Goal: Information Seeking & Learning: Learn about a topic

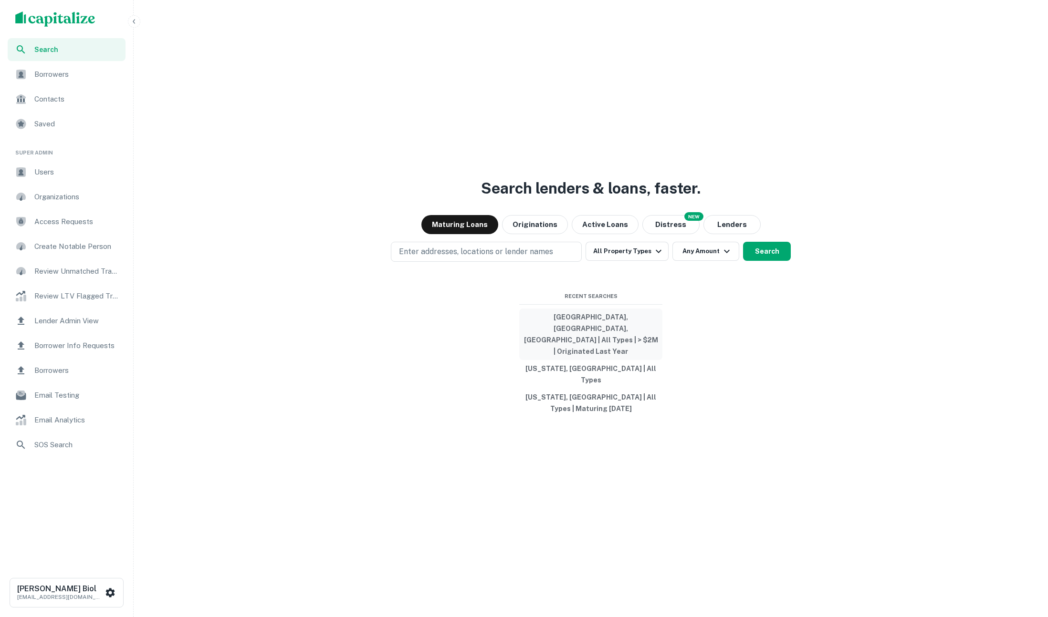
click at [584, 339] on button "[GEOGRAPHIC_DATA], [GEOGRAPHIC_DATA], [GEOGRAPHIC_DATA] | All Types | > $2M | O…" at bounding box center [590, 335] width 143 height 52
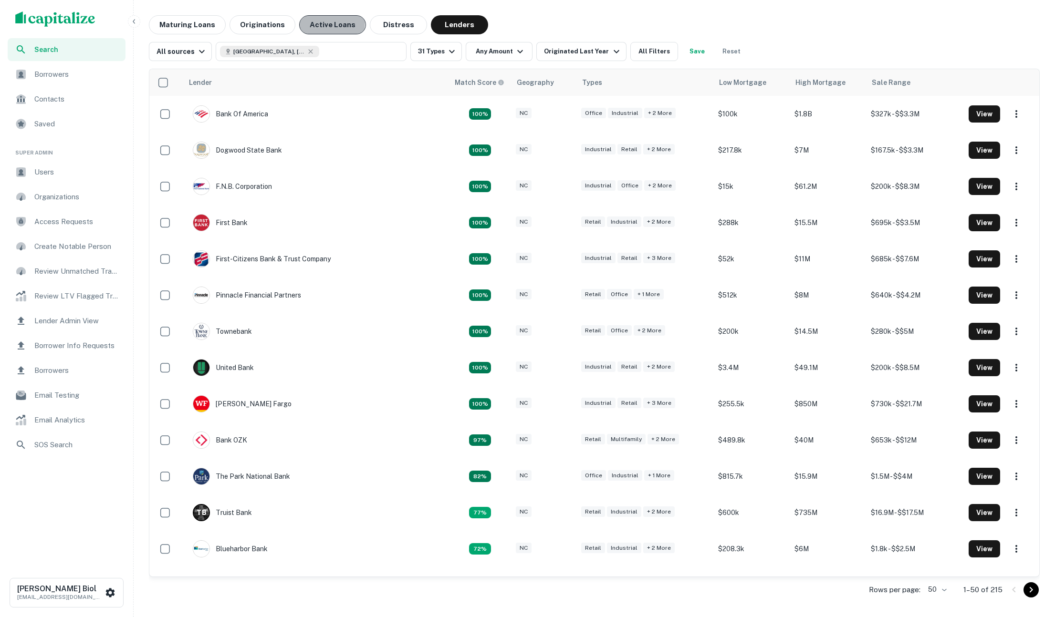
click at [311, 22] on button "Active Loans" at bounding box center [332, 24] width 67 height 19
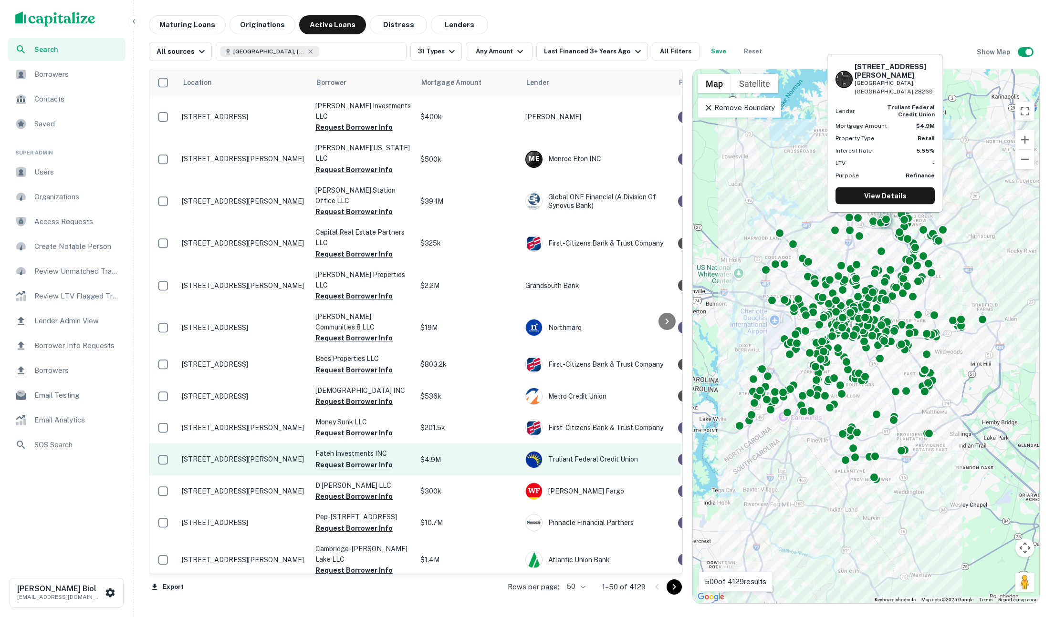
click at [361, 459] on button "Request Borrower Info" at bounding box center [353, 464] width 77 height 11
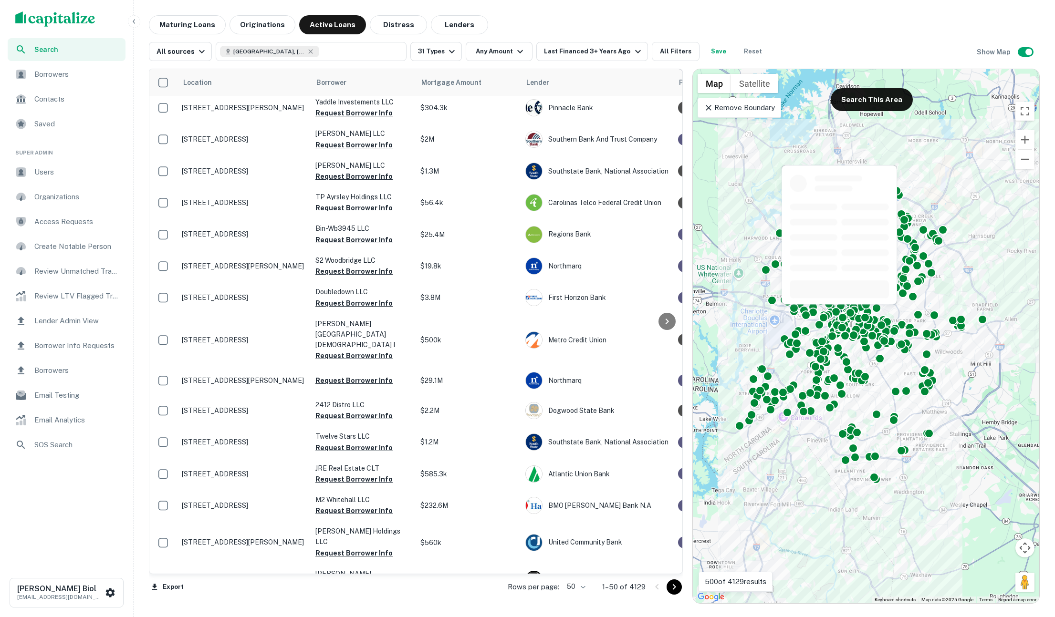
scroll to position [667, 0]
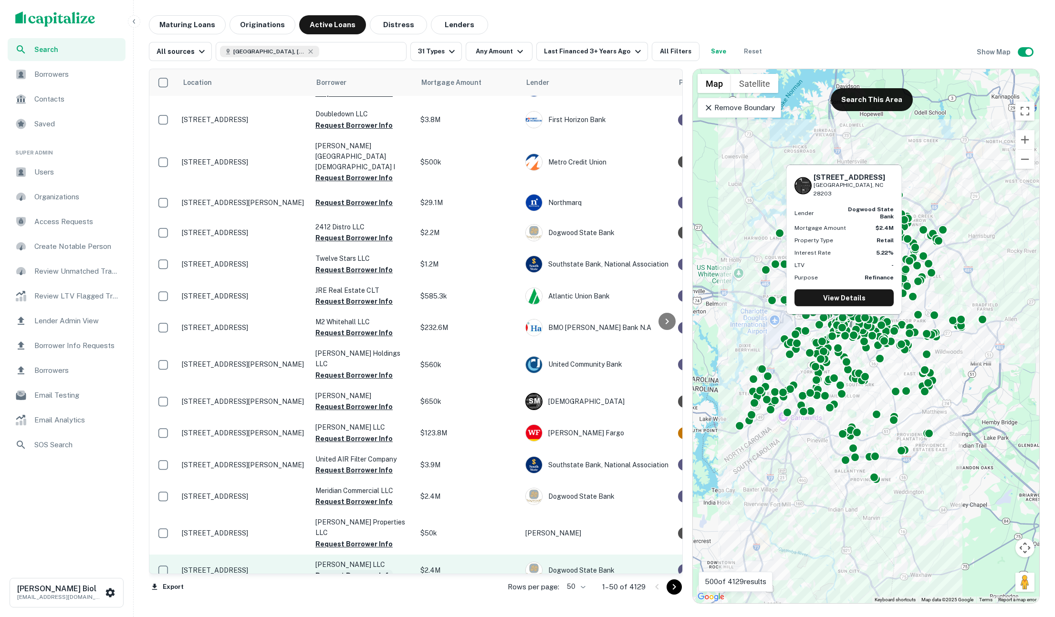
click at [351, 570] on button "Request Borrower Info" at bounding box center [353, 575] width 77 height 11
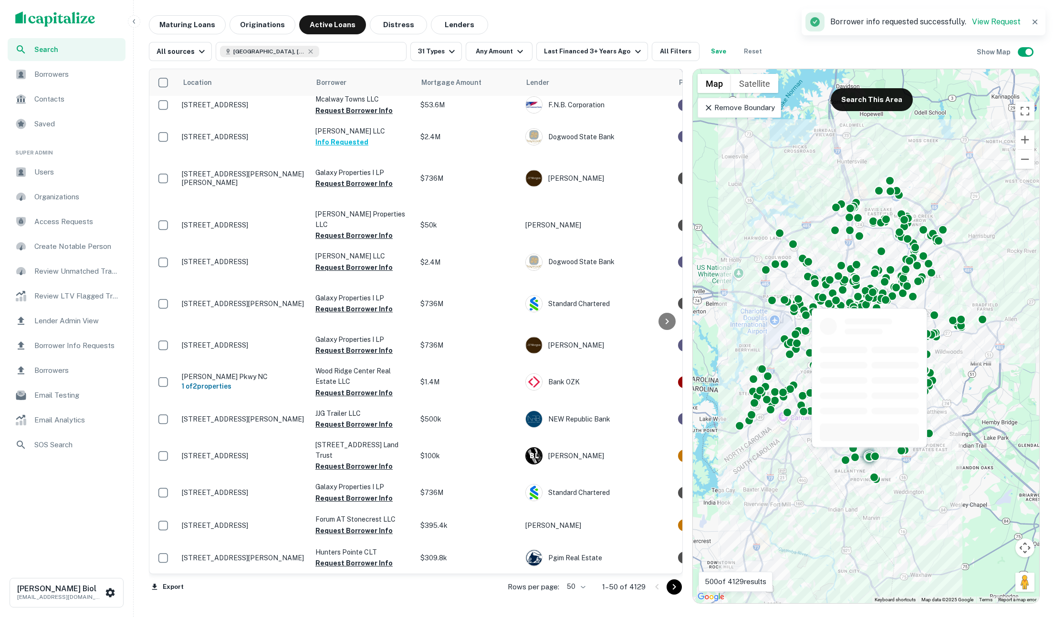
scroll to position [1248, 0]
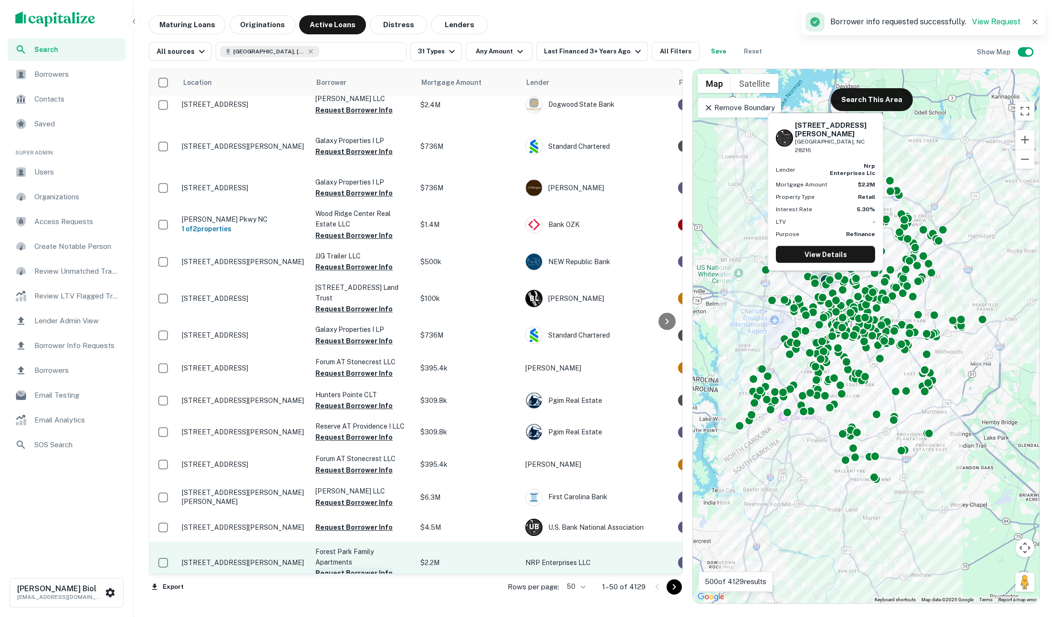
click at [342, 568] on button "Request Borrower Info" at bounding box center [353, 573] width 77 height 11
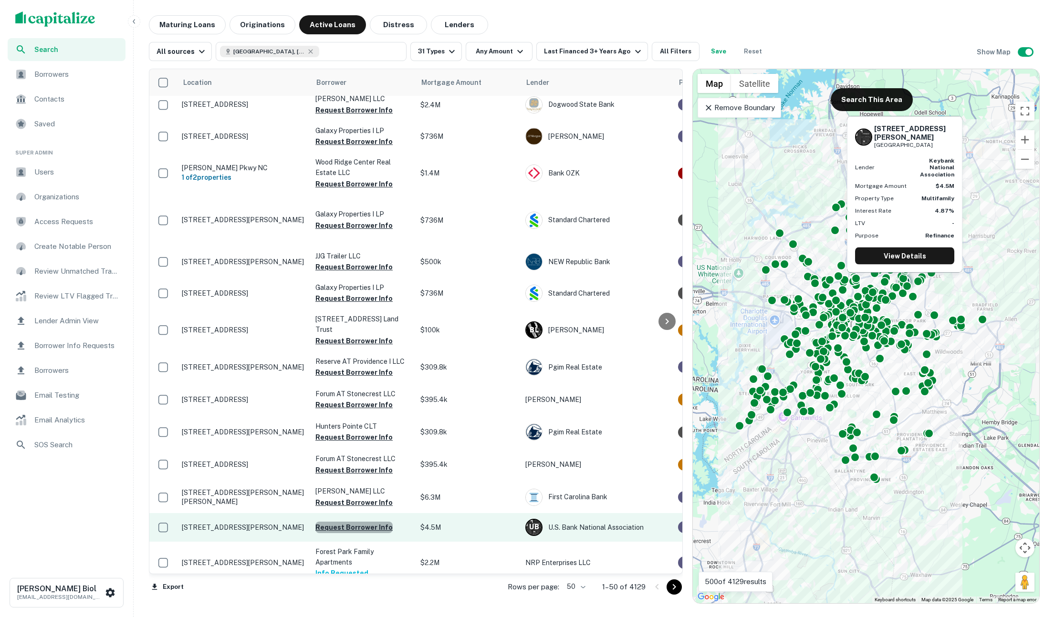
click at [354, 522] on button "Request Borrower Info" at bounding box center [353, 527] width 77 height 11
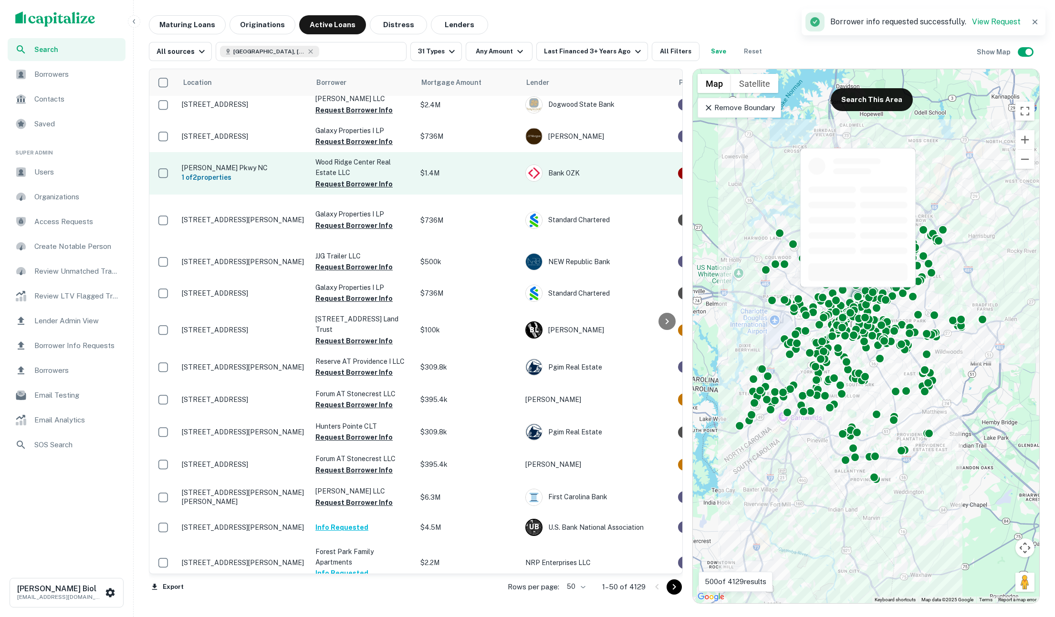
scroll to position [892, 0]
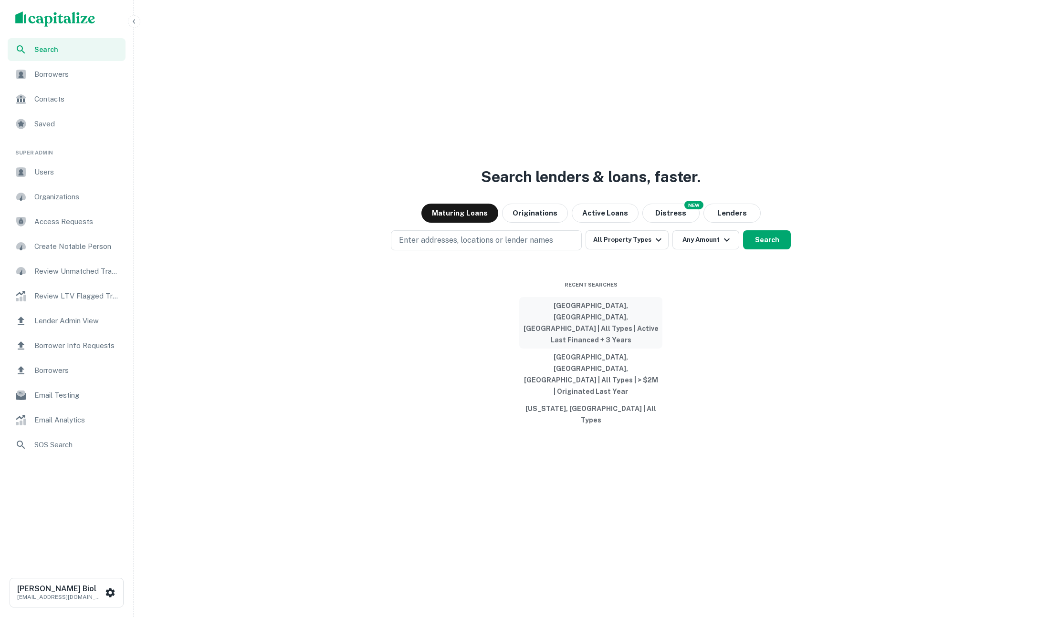
click at [597, 337] on button "Charlotte, NC, USA | All Types | Active Last Financed + 3 Years" at bounding box center [590, 323] width 143 height 52
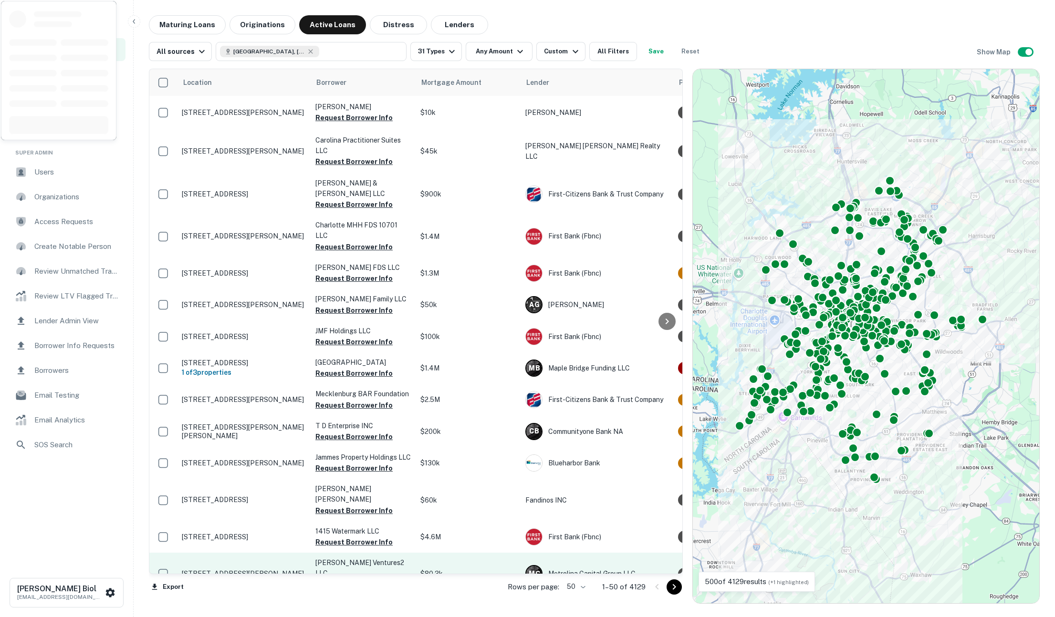
scroll to position [148, 0]
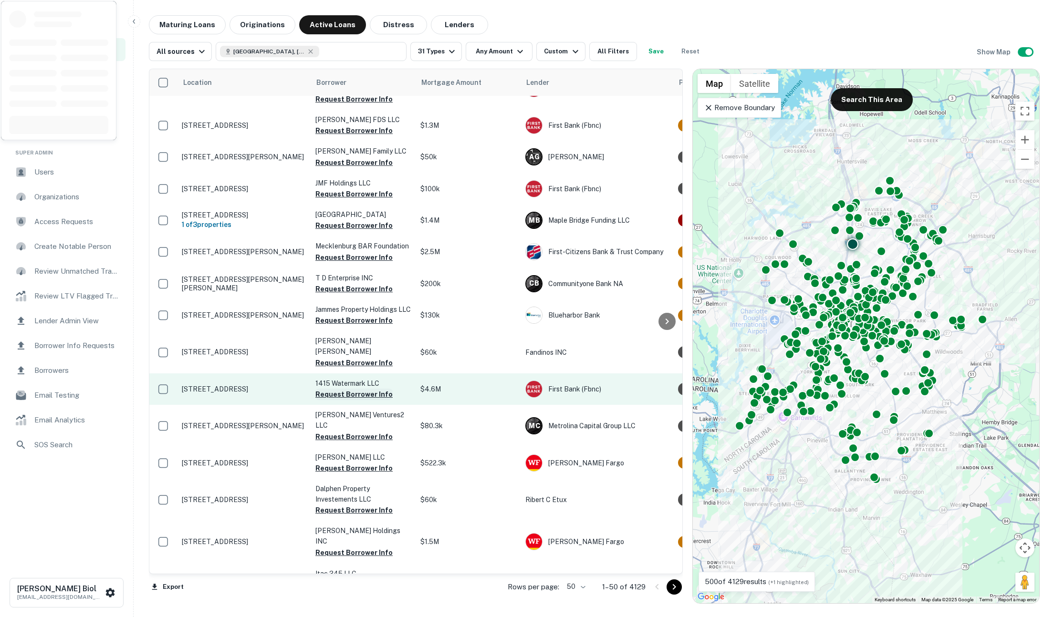
click at [357, 389] on button "Request Borrower Info" at bounding box center [353, 394] width 77 height 11
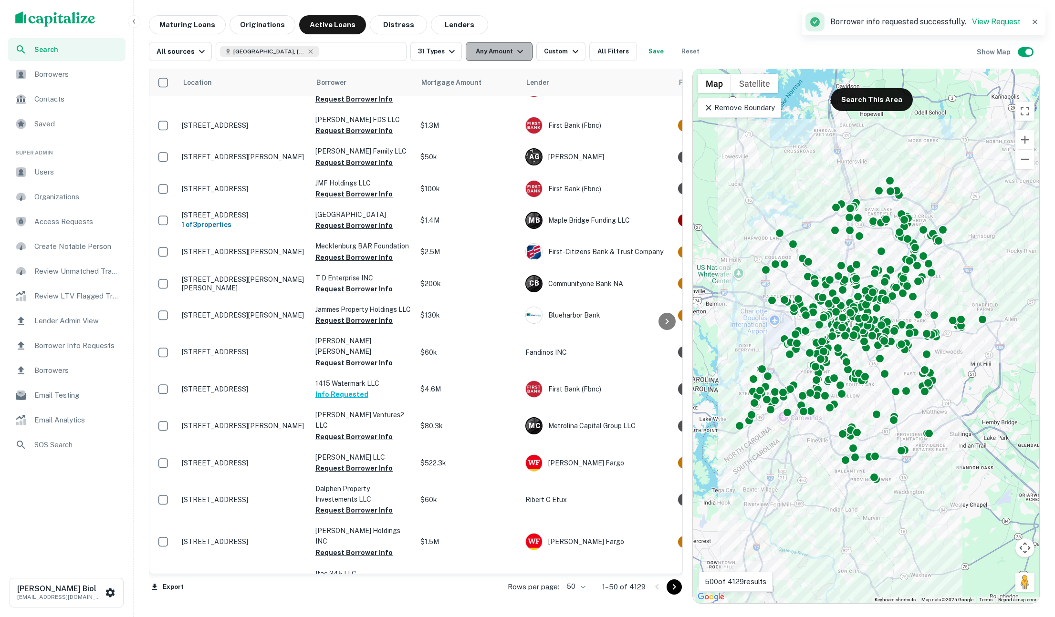
click at [489, 52] on button "Any Amount" at bounding box center [499, 51] width 67 height 19
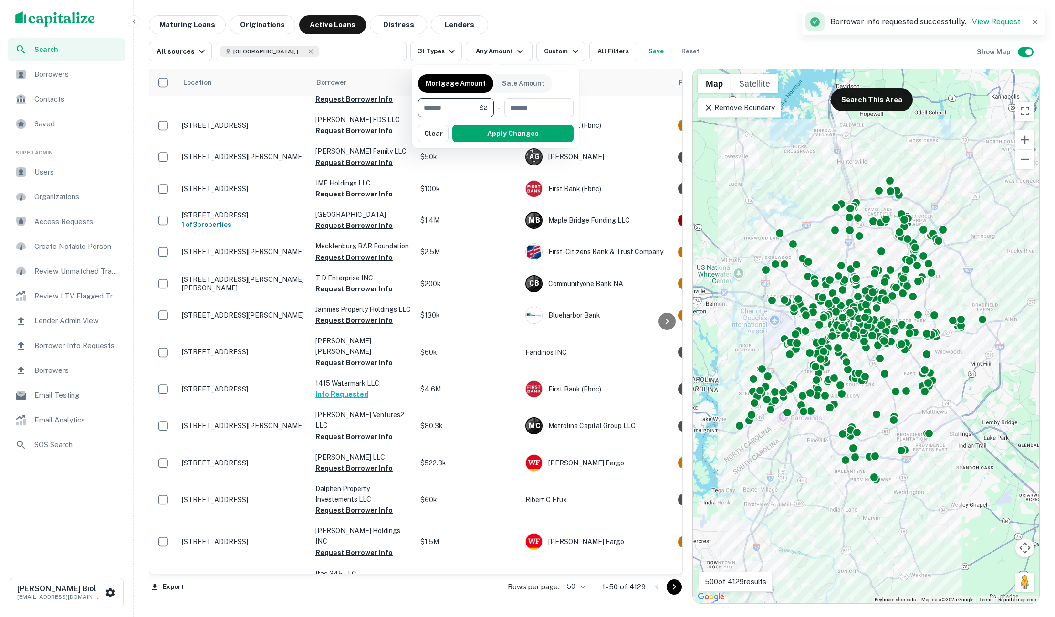
type input "*******"
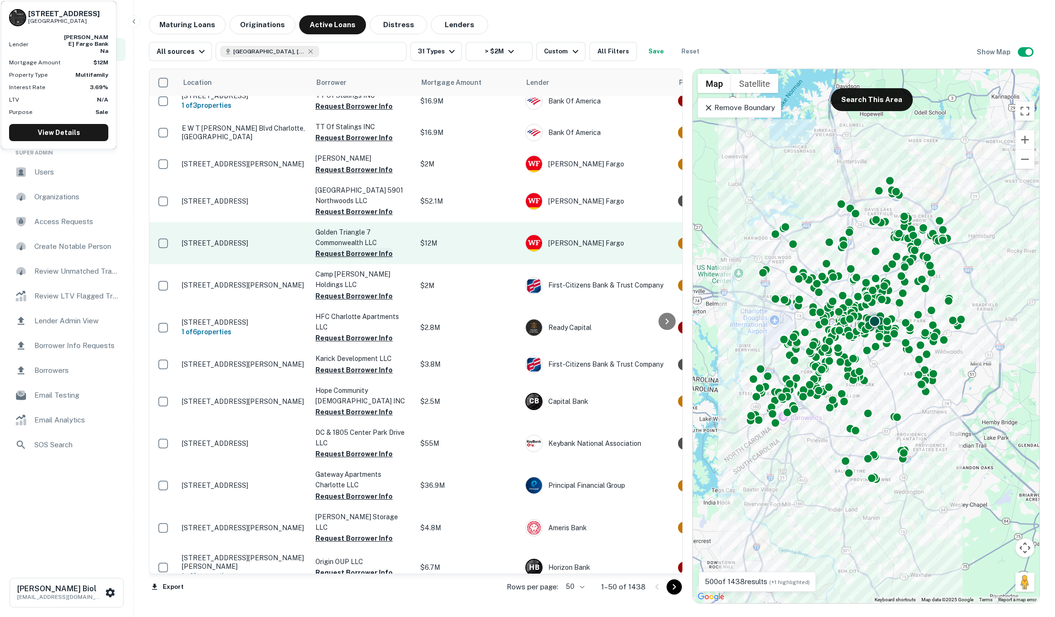
click at [342, 248] on button "Request Borrower Info" at bounding box center [353, 253] width 77 height 11
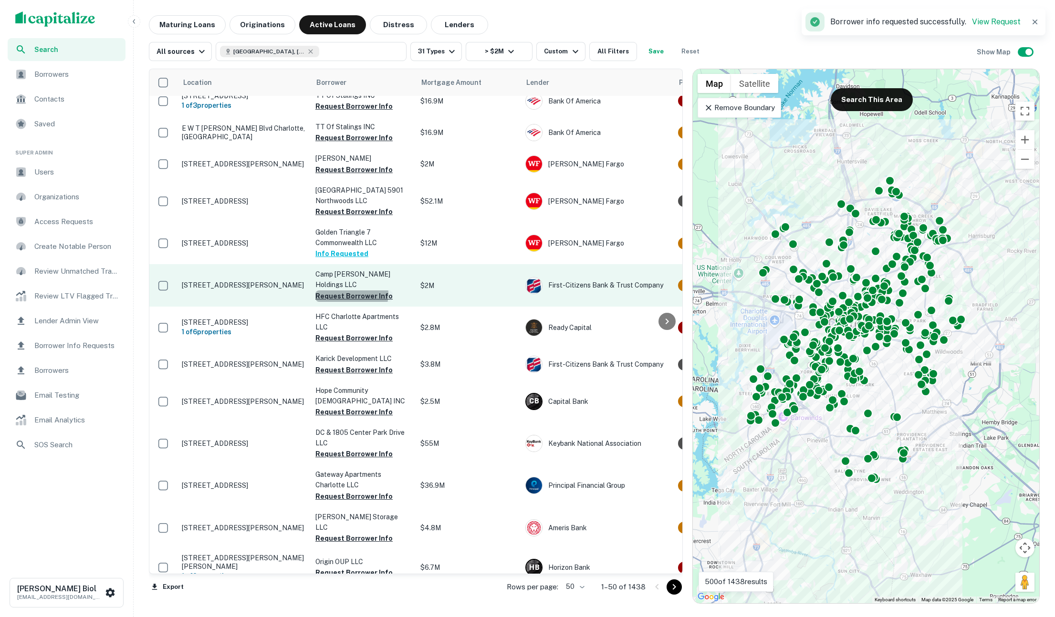
click at [348, 291] on button "Request Borrower Info" at bounding box center [353, 296] width 77 height 11
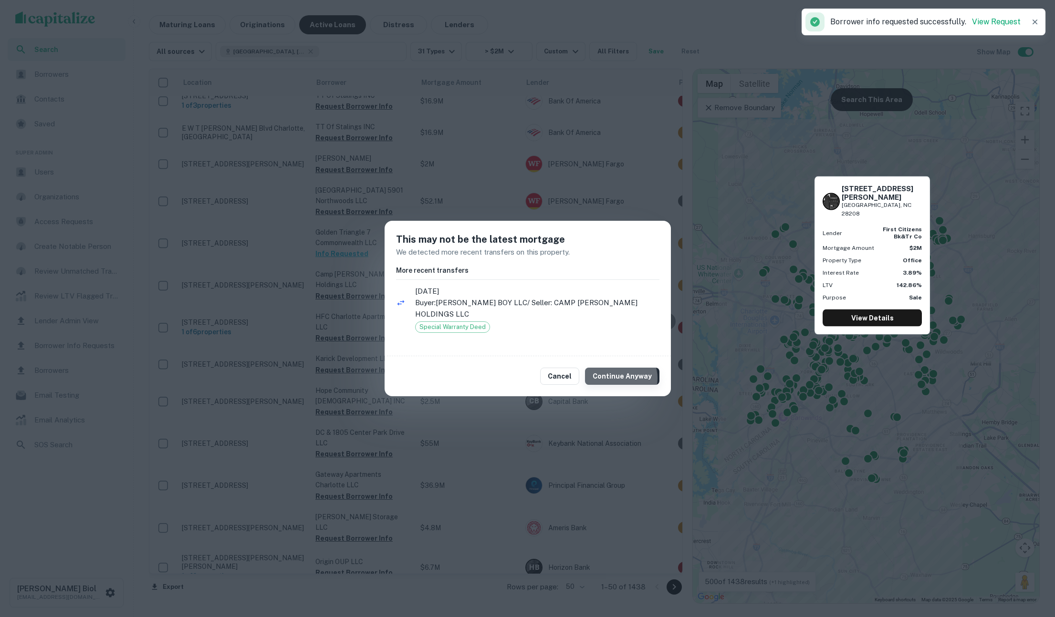
click at [621, 373] on button "Continue Anyway" at bounding box center [622, 376] width 74 height 17
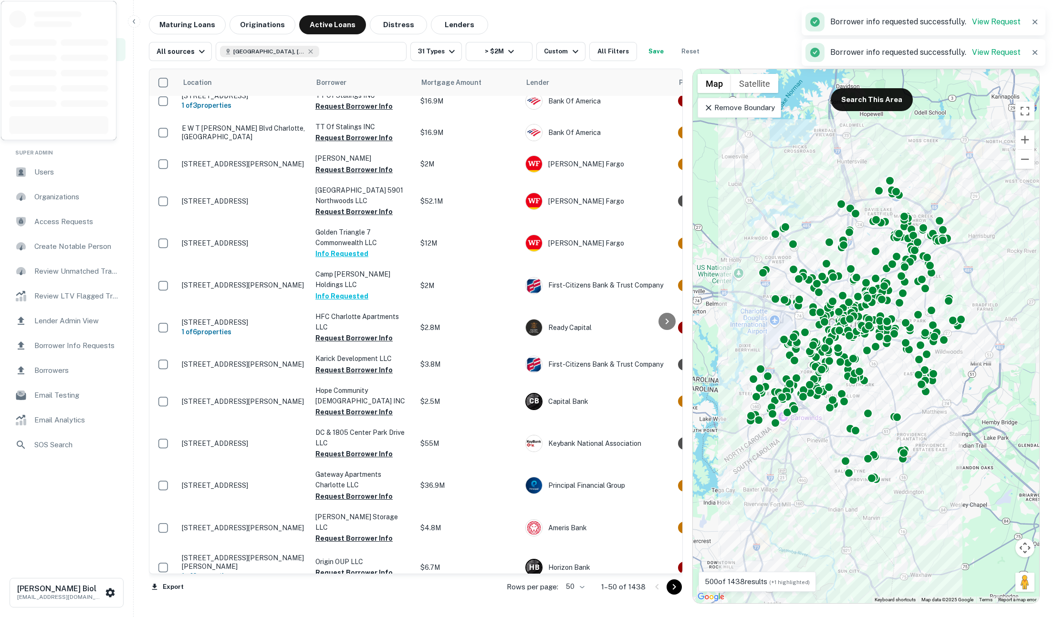
scroll to position [502, 0]
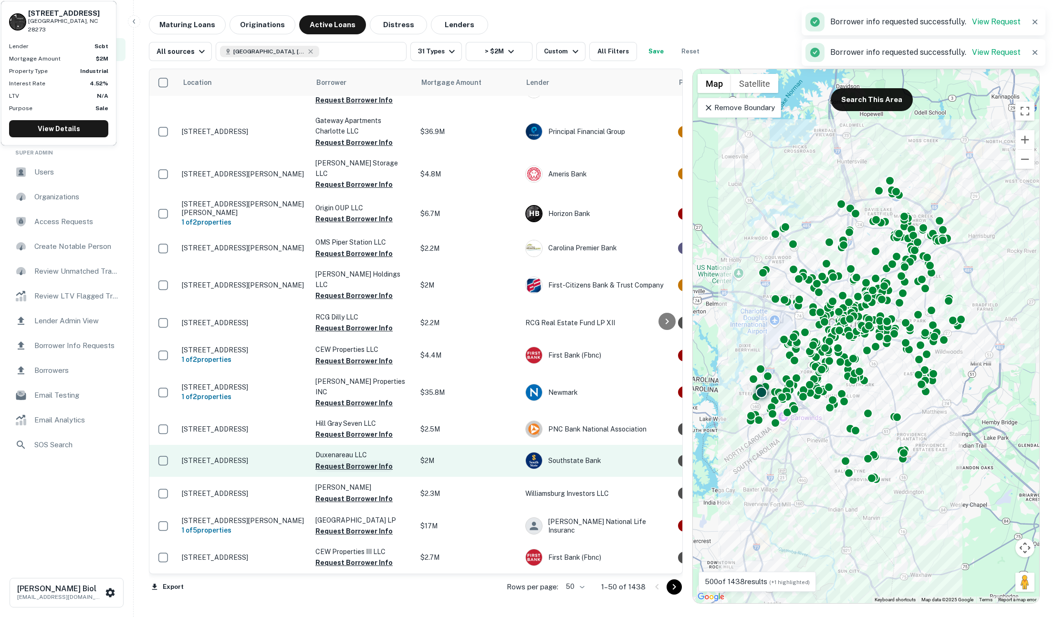
click at [363, 461] on button "Request Borrower Info" at bounding box center [353, 466] width 77 height 11
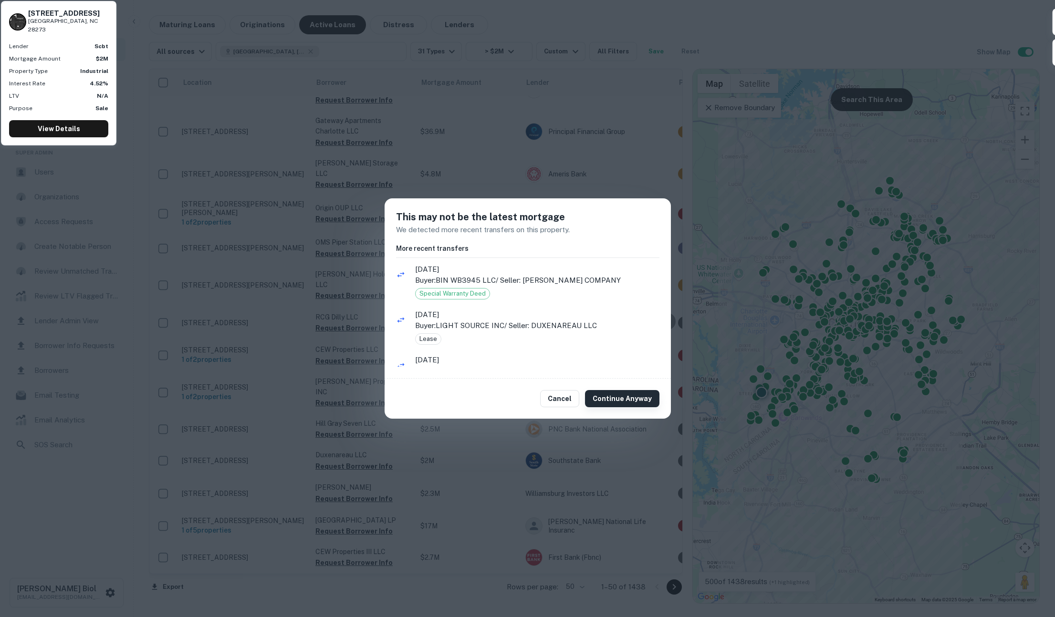
click at [603, 397] on button "Continue Anyway" at bounding box center [622, 398] width 74 height 17
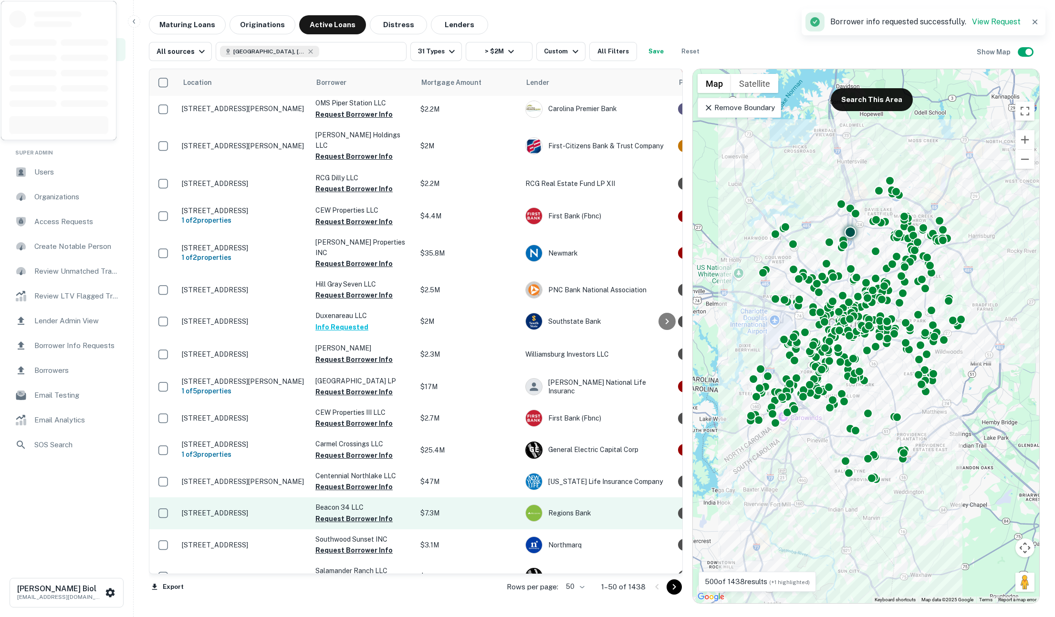
scroll to position [647, 0]
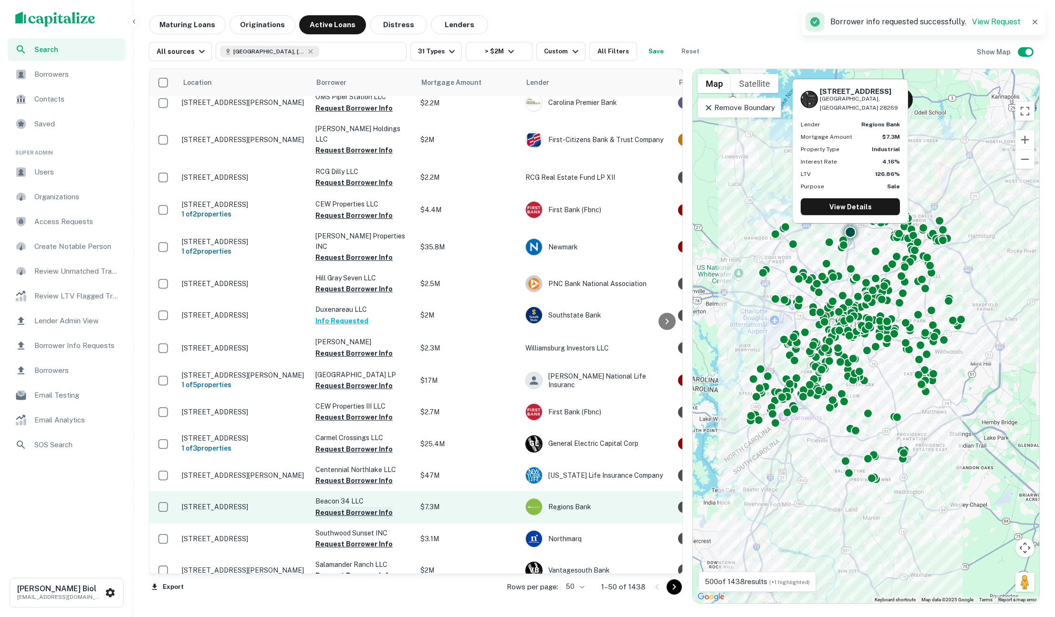
click at [346, 507] on button "Request Borrower Info" at bounding box center [353, 512] width 77 height 11
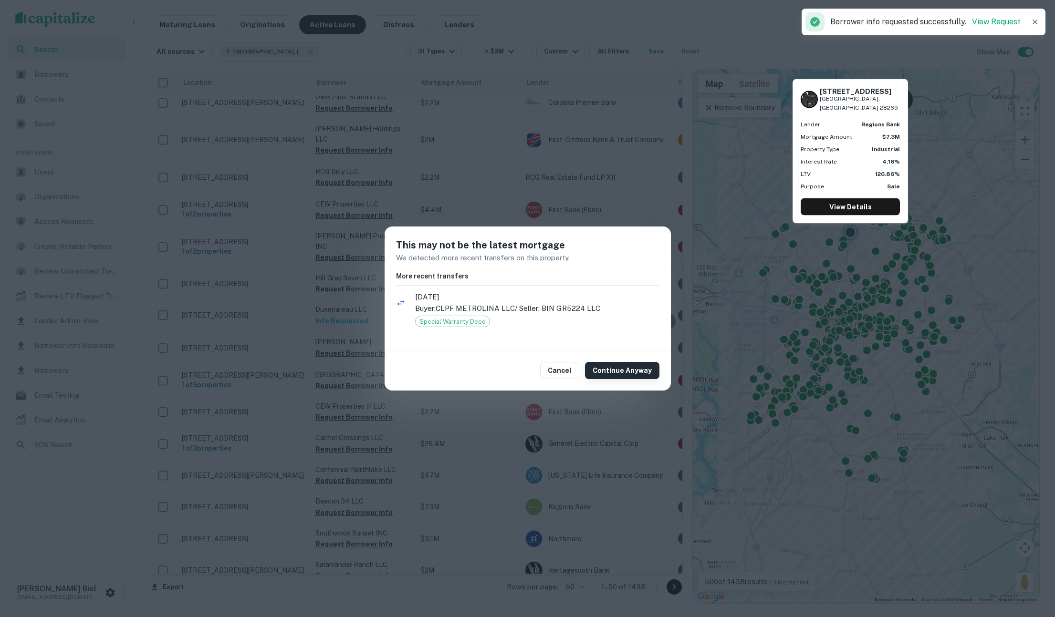
click at [623, 374] on button "Continue Anyway" at bounding box center [622, 370] width 74 height 17
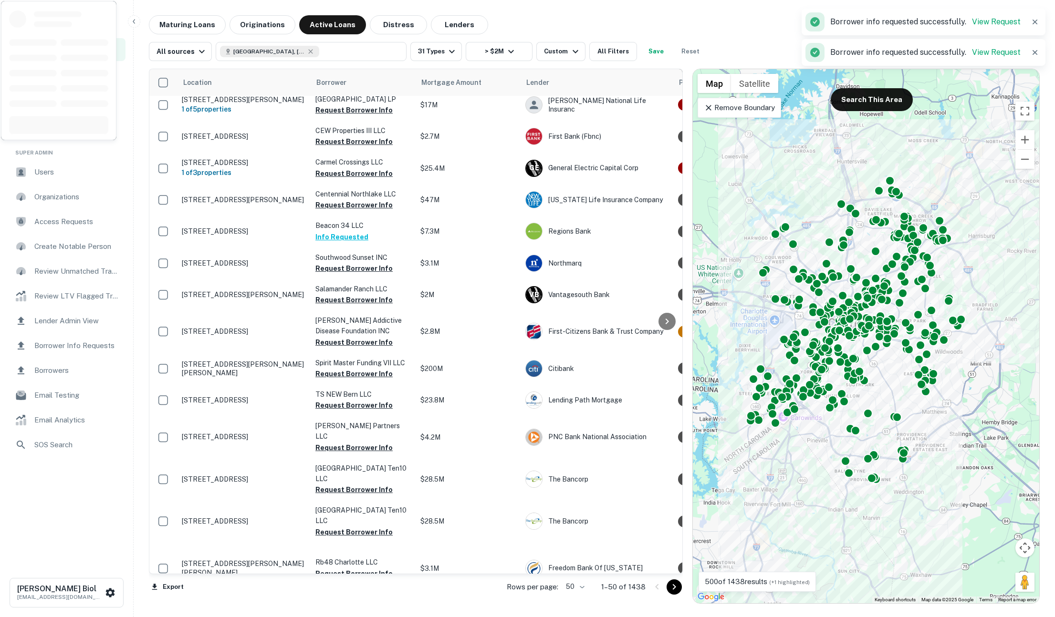
scroll to position [1328, 0]
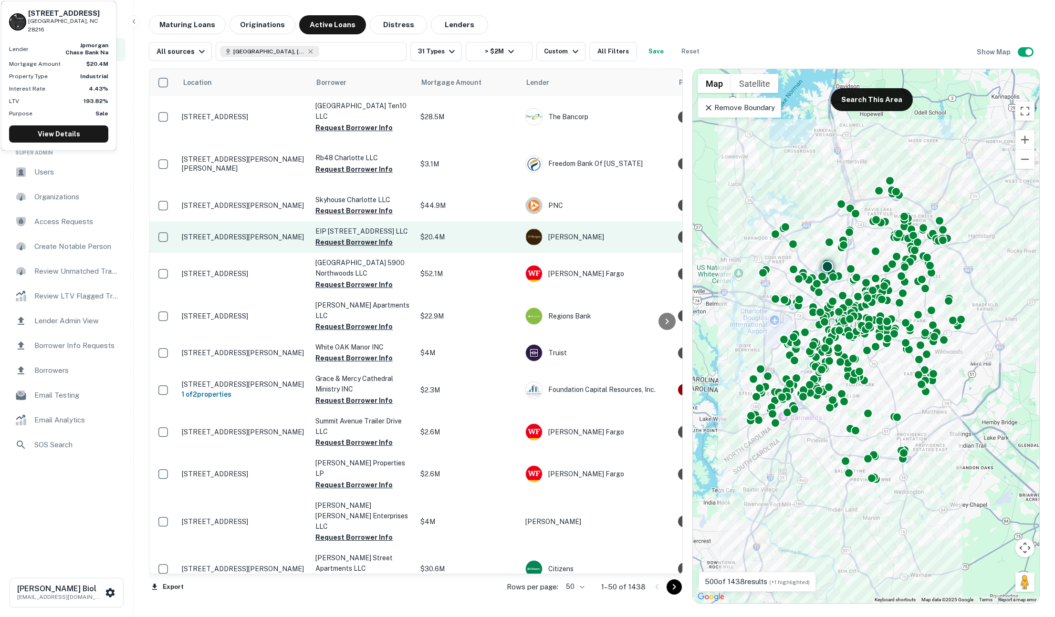
click at [357, 237] on button "Request Borrower Info" at bounding box center [353, 242] width 77 height 11
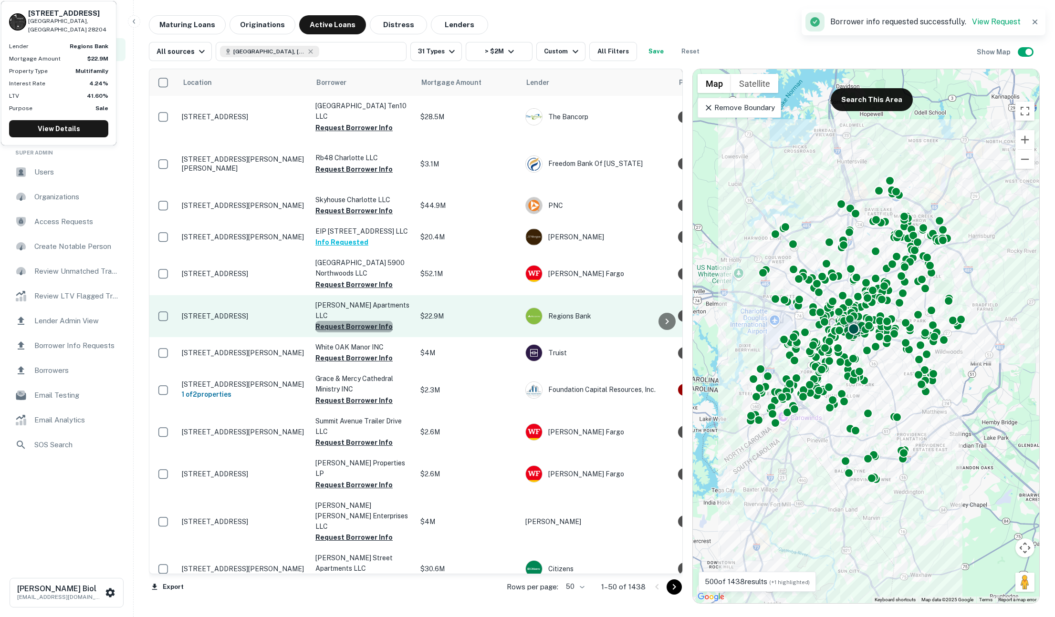
click at [357, 321] on button "Request Borrower Info" at bounding box center [353, 326] width 77 height 11
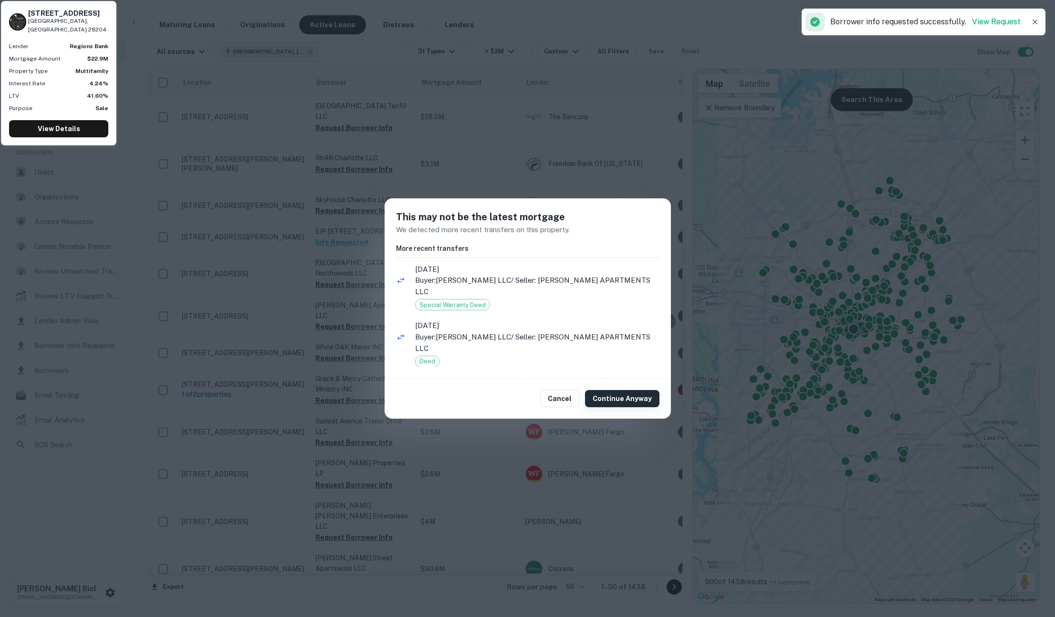
click at [617, 395] on button "Continue Anyway" at bounding box center [622, 398] width 74 height 17
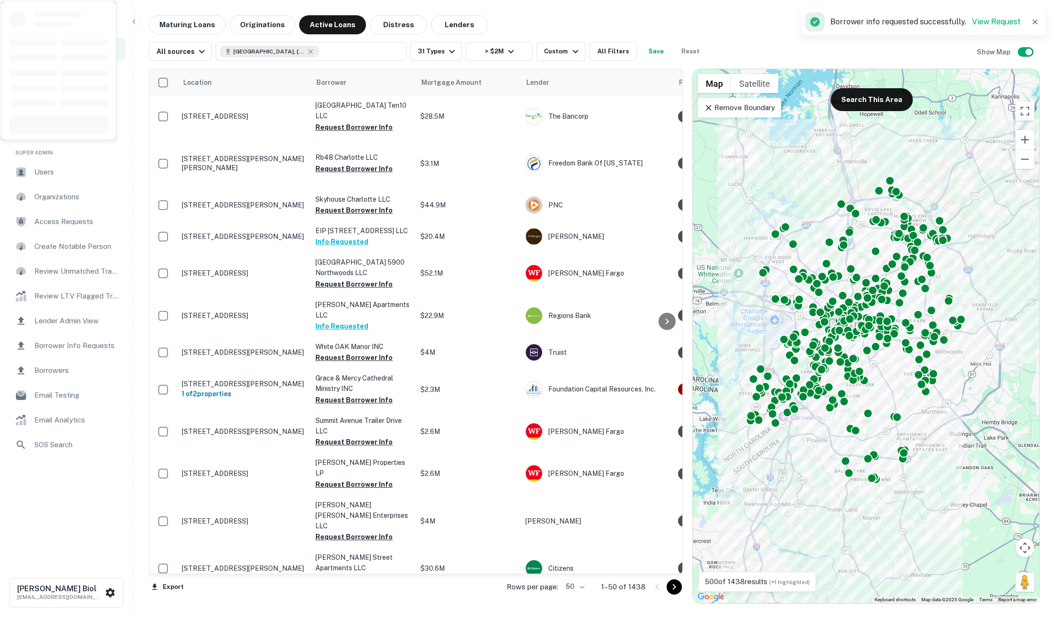
scroll to position [973, 0]
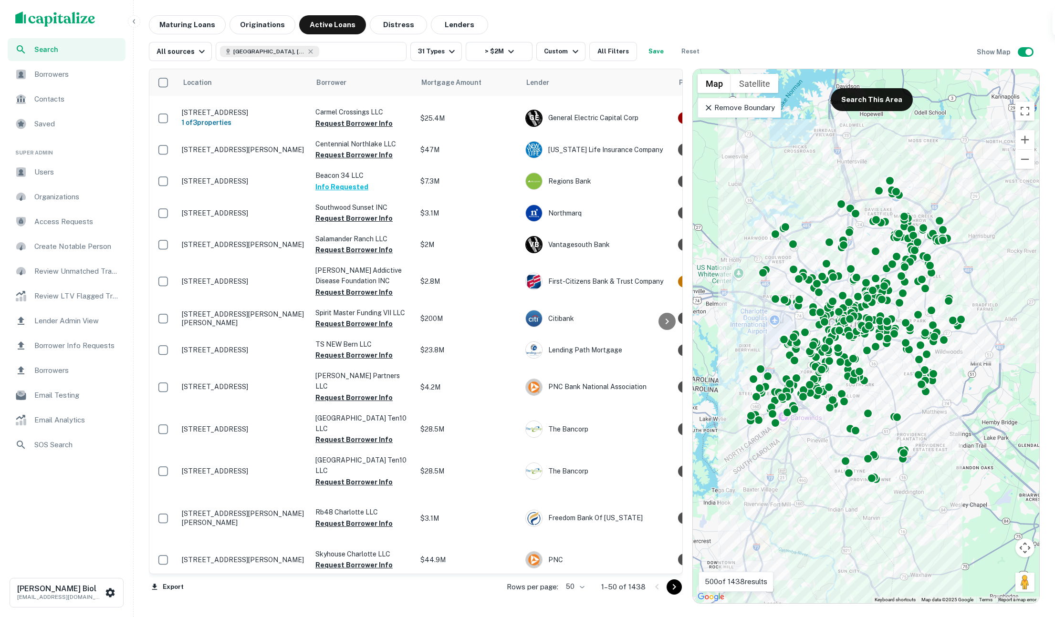
drag, startPoint x: 717, startPoint y: 20, endPoint x: 610, endPoint y: 2, distance: 108.3
click at [715, 20] on div "Maturing Loans Originations Active Loans Distress Lenders" at bounding box center [594, 24] width 891 height 19
